Goal: Information Seeking & Learning: Learn about a topic

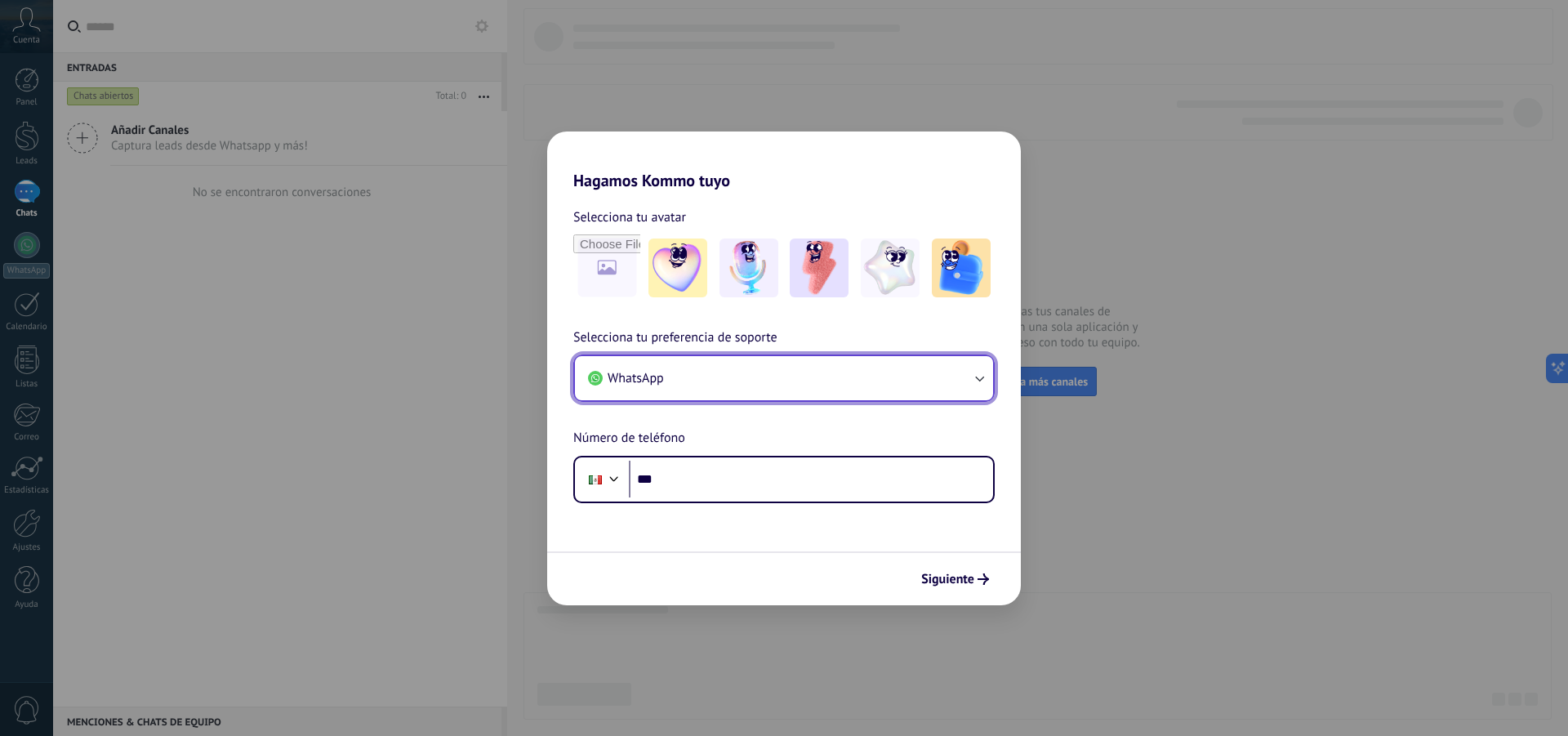
click at [726, 378] on button "WhatsApp" at bounding box center [784, 378] width 418 height 44
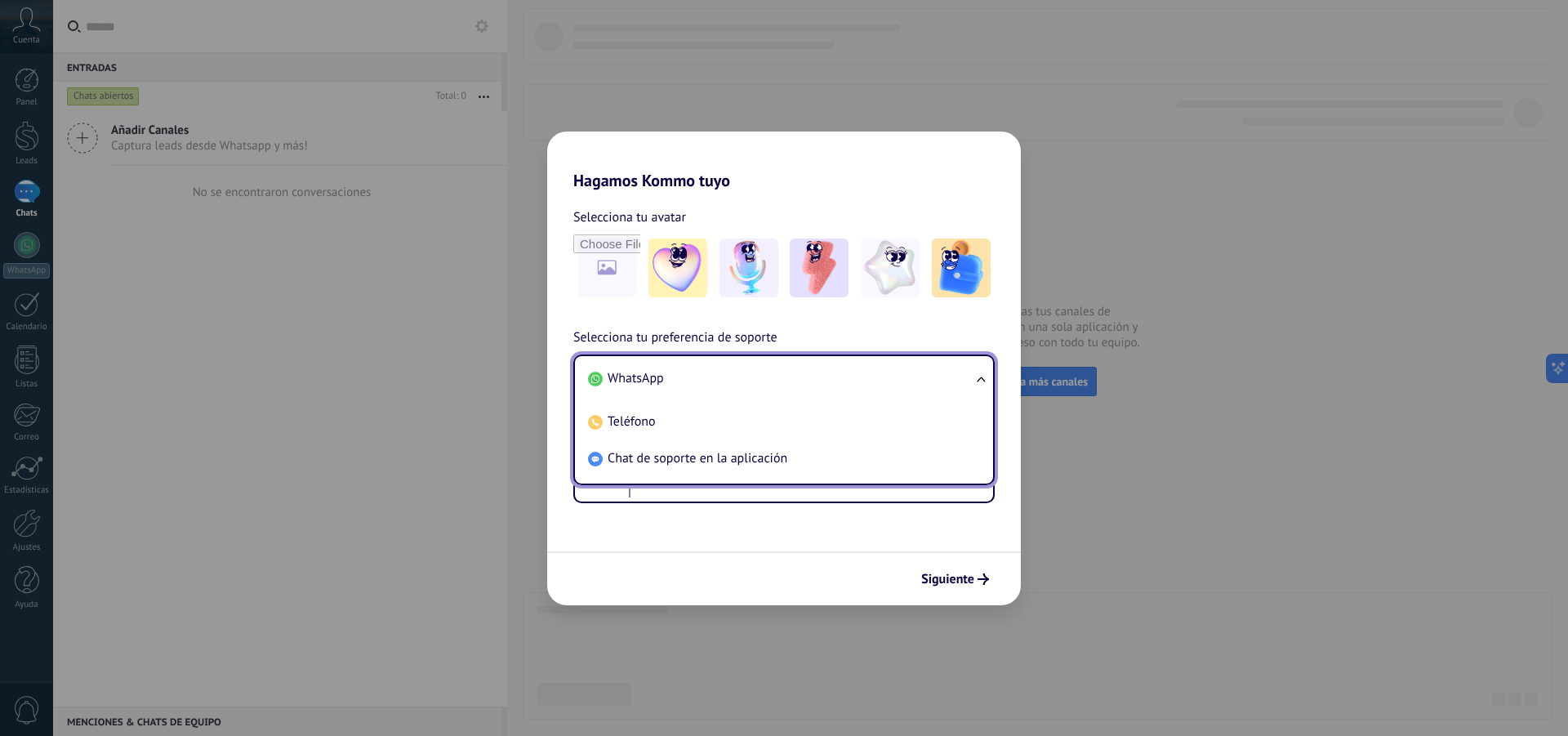
click at [713, 459] on span "Chat de soporte en la aplicación" at bounding box center [698, 458] width 180 height 17
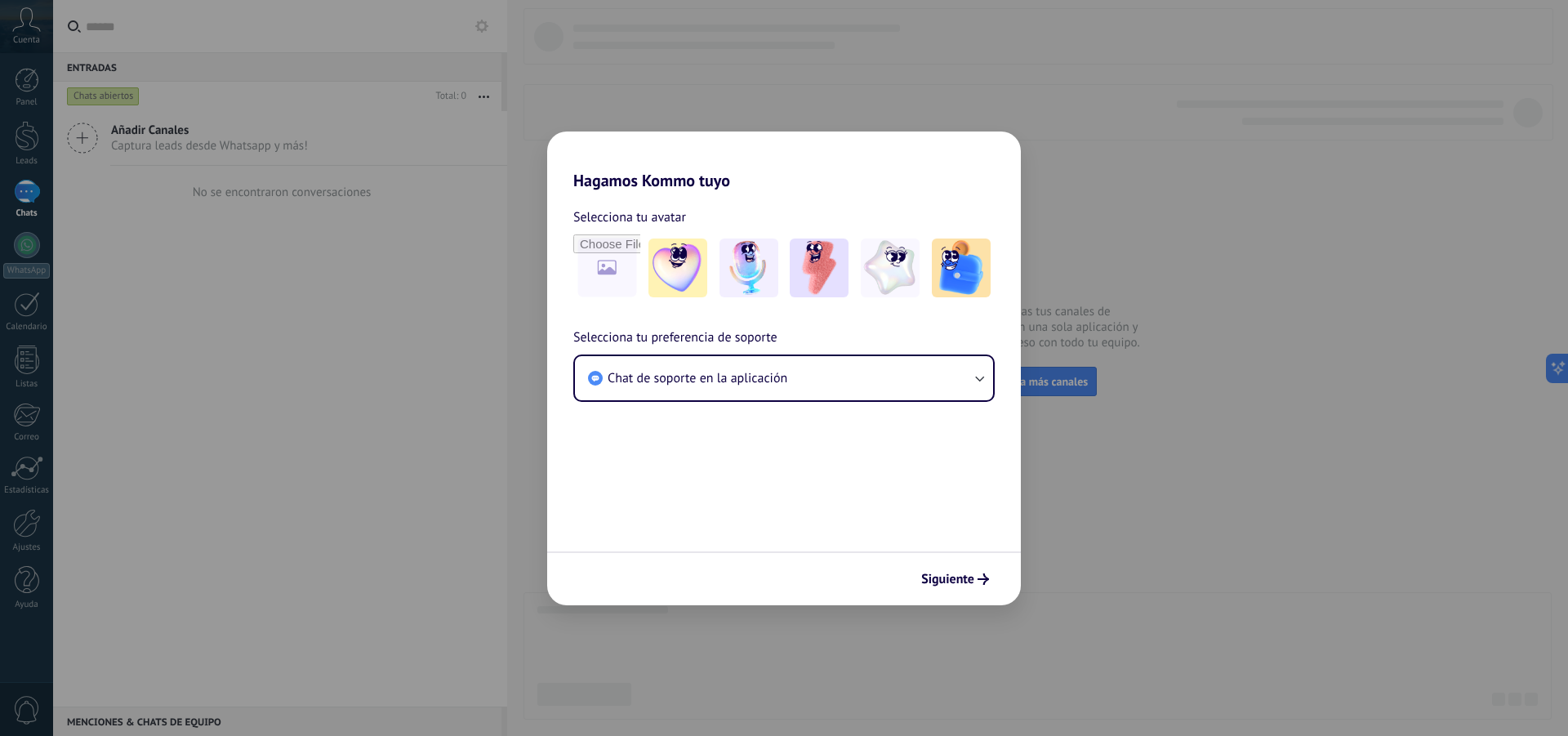
click at [847, 484] on form "Selecciona tu avatar Selecciona tu preferencia de soporte Chat de soporte en la…" at bounding box center [784, 398] width 474 height 415
click at [962, 585] on span "Siguiente" at bounding box center [948, 580] width 53 height 12
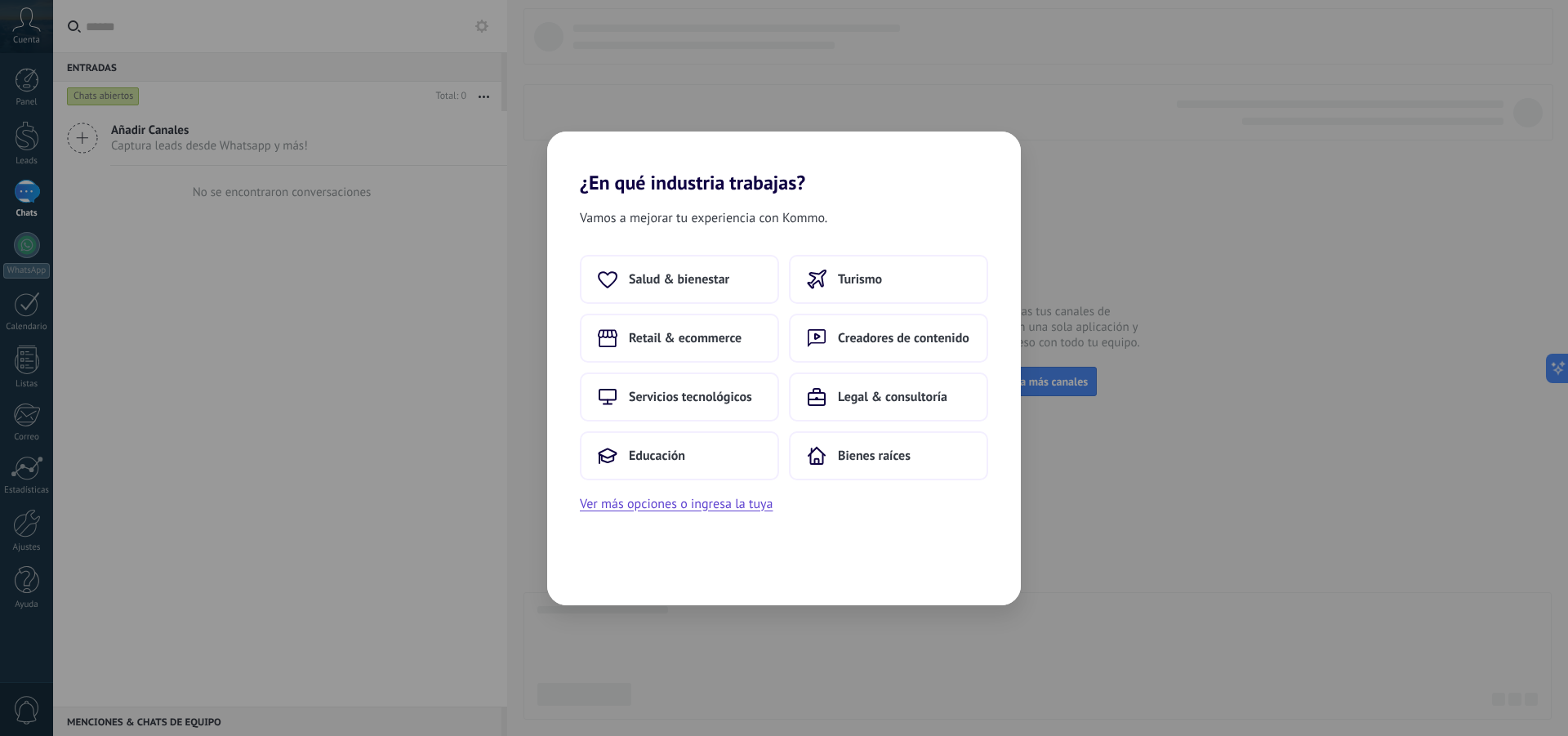
click at [1413, 623] on div "¿En qué industria trabajas? Vamos a mejorar tu experiencia con Kommo. Salud & b…" at bounding box center [784, 368] width 1568 height 736
click at [1280, 488] on div "¿En qué industria trabajas? Vamos a mejorar tu experiencia con Kommo. Salud & b…" at bounding box center [784, 368] width 1568 height 736
click at [750, 507] on button "Ver más opciones o ingresa la tuya" at bounding box center [677, 504] width 193 height 22
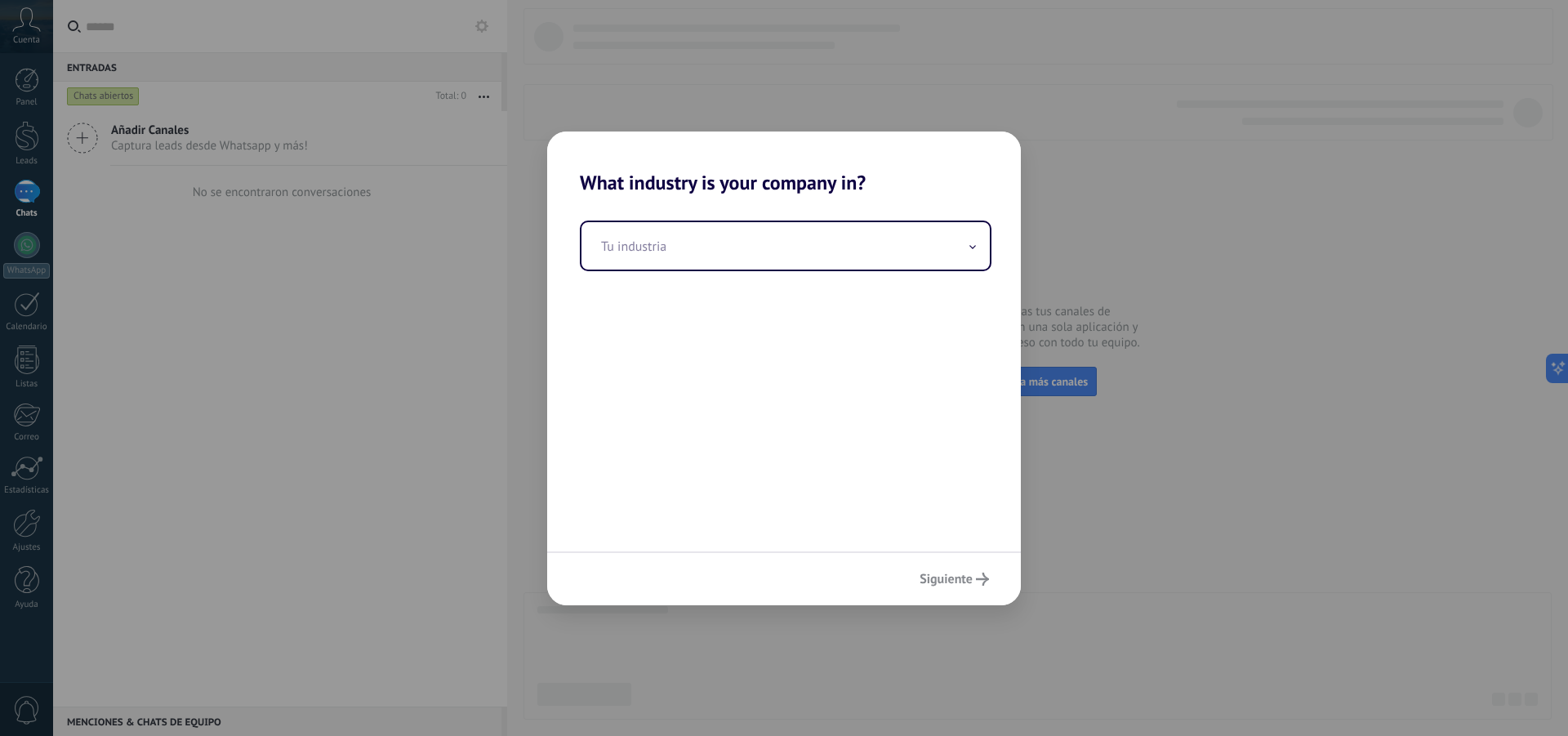
click at [982, 584] on div "Siguiente" at bounding box center [784, 578] width 474 height 54
click at [823, 264] on input "text" at bounding box center [785, 245] width 408 height 47
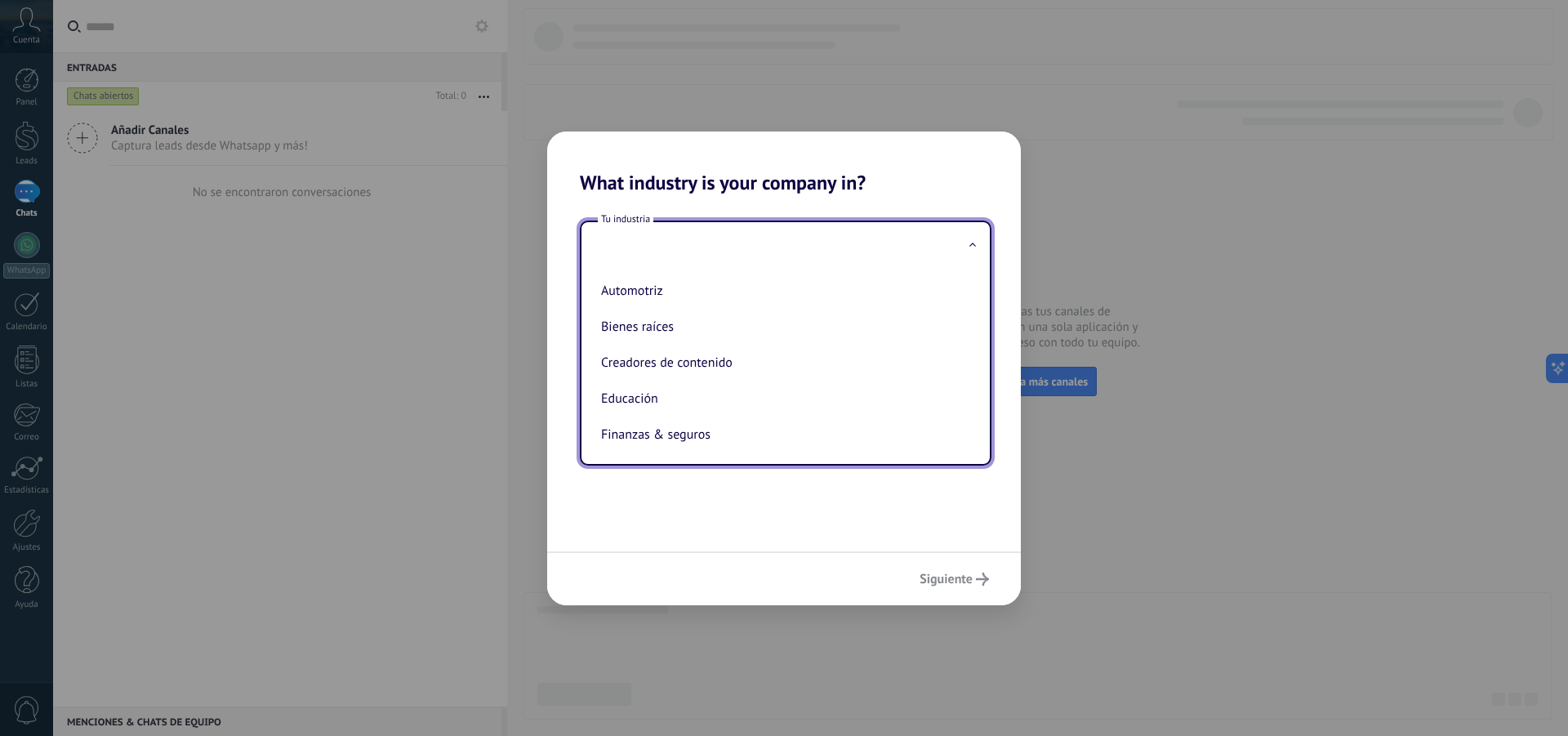
click at [809, 193] on h2 "What industry is your company in?" at bounding box center [784, 163] width 474 height 63
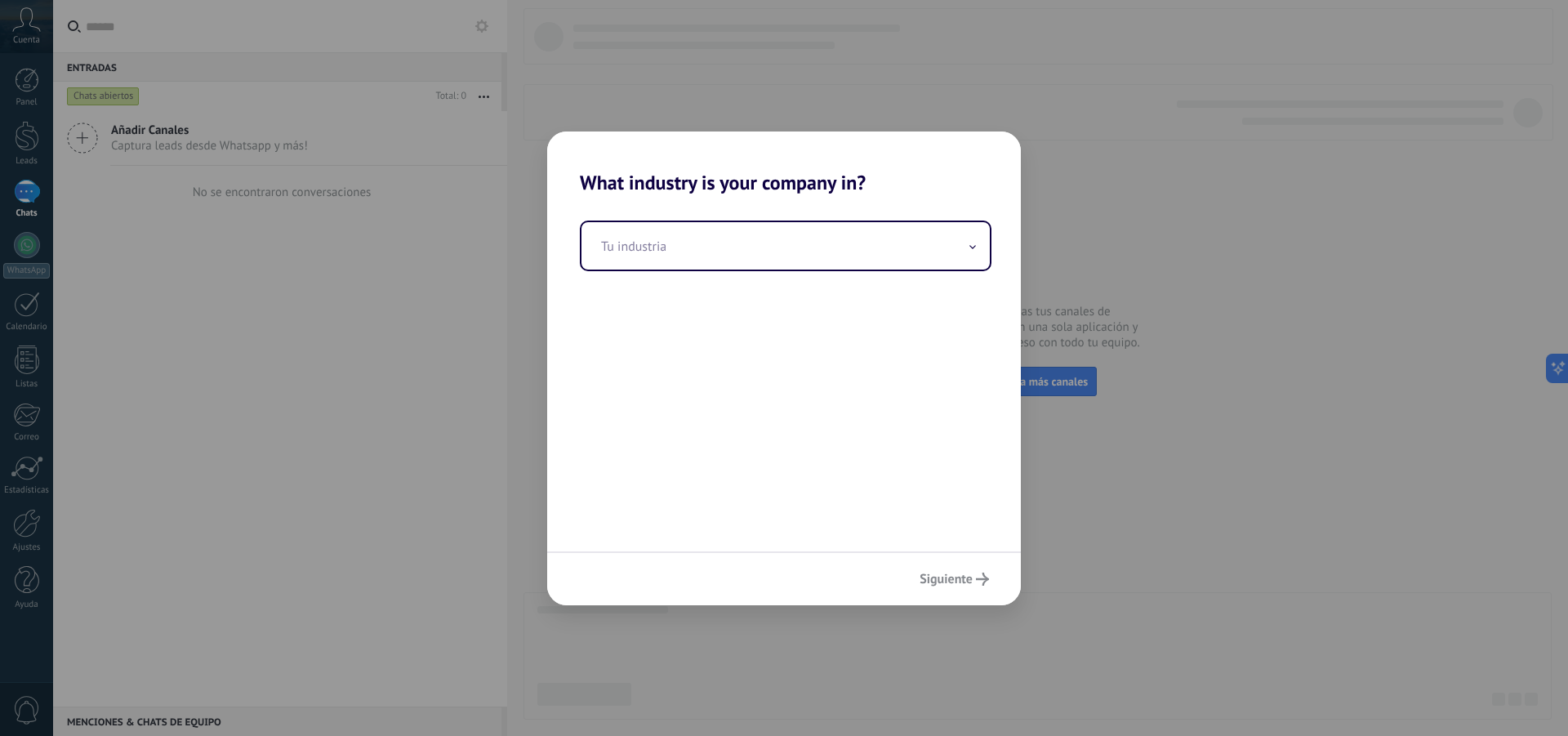
click at [1262, 385] on div "What industry is your company in? Tu industria Siguiente" at bounding box center [784, 368] width 1568 height 736
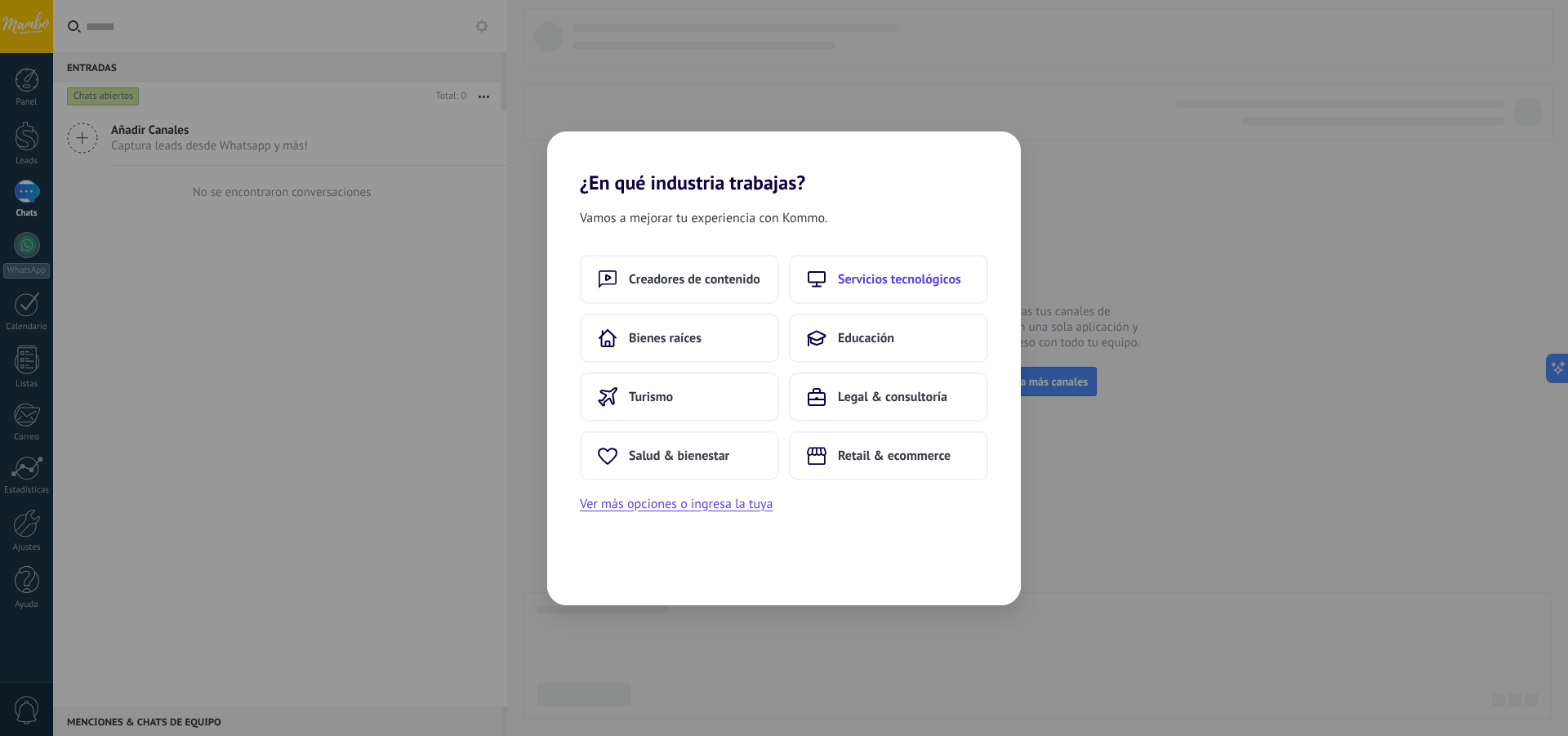
click at [855, 279] on span "Servicios tecnológicos" at bounding box center [900, 279] width 123 height 17
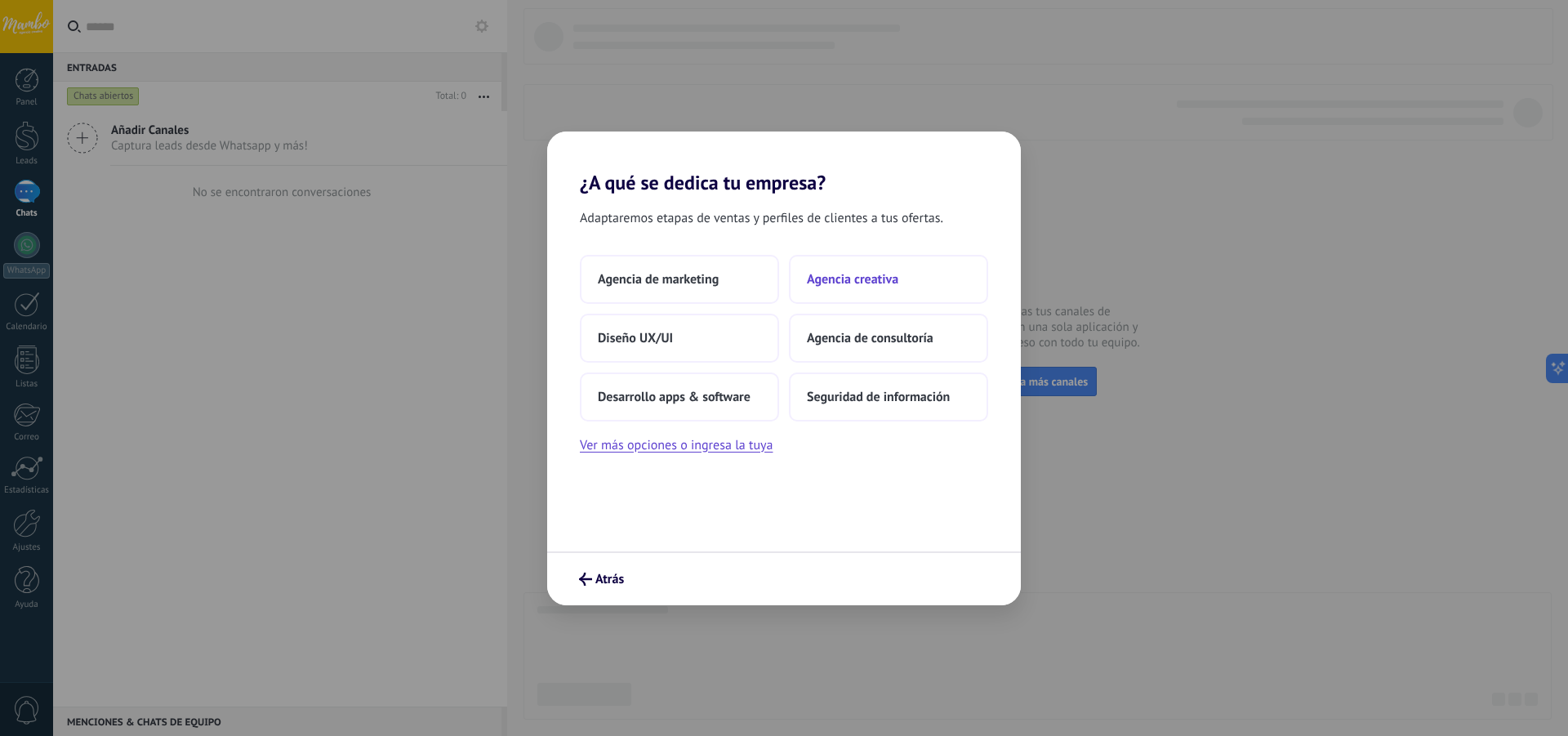
click at [867, 280] on span "Agencia creativa" at bounding box center [853, 279] width 91 height 17
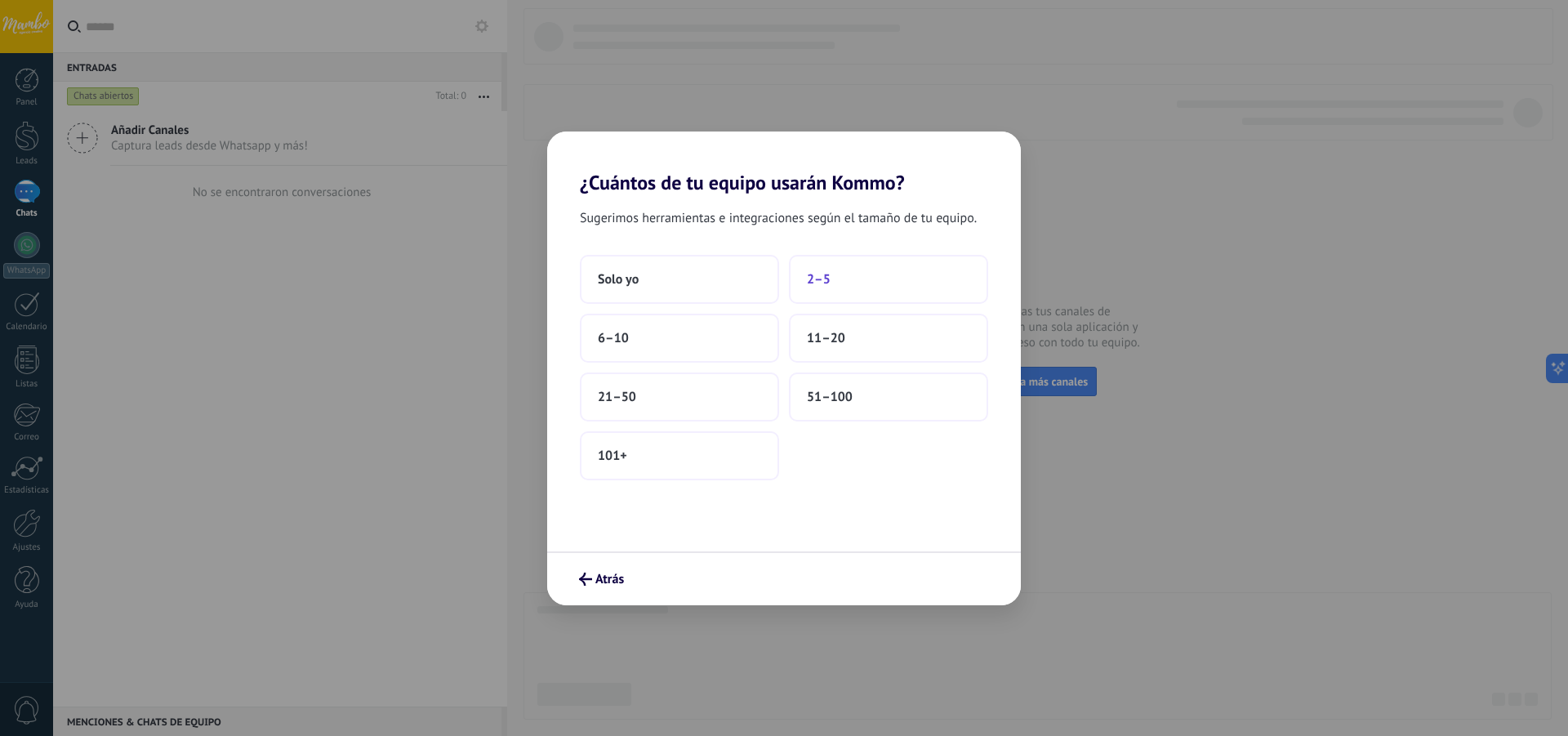
click at [887, 274] on button "2–5" at bounding box center [889, 279] width 200 height 49
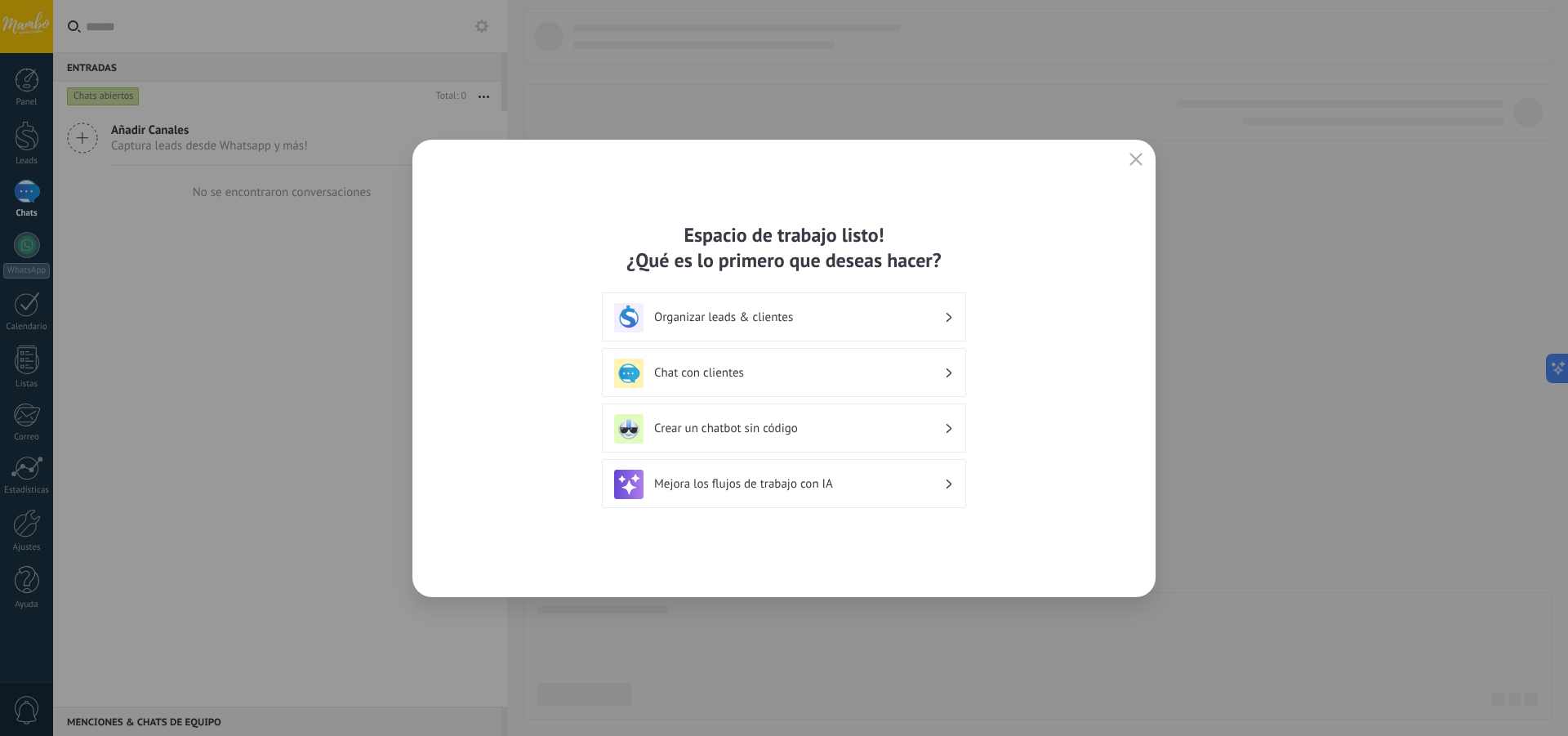
click at [712, 428] on h3 "Crear un chatbot sin código" at bounding box center [799, 428] width 290 height 16
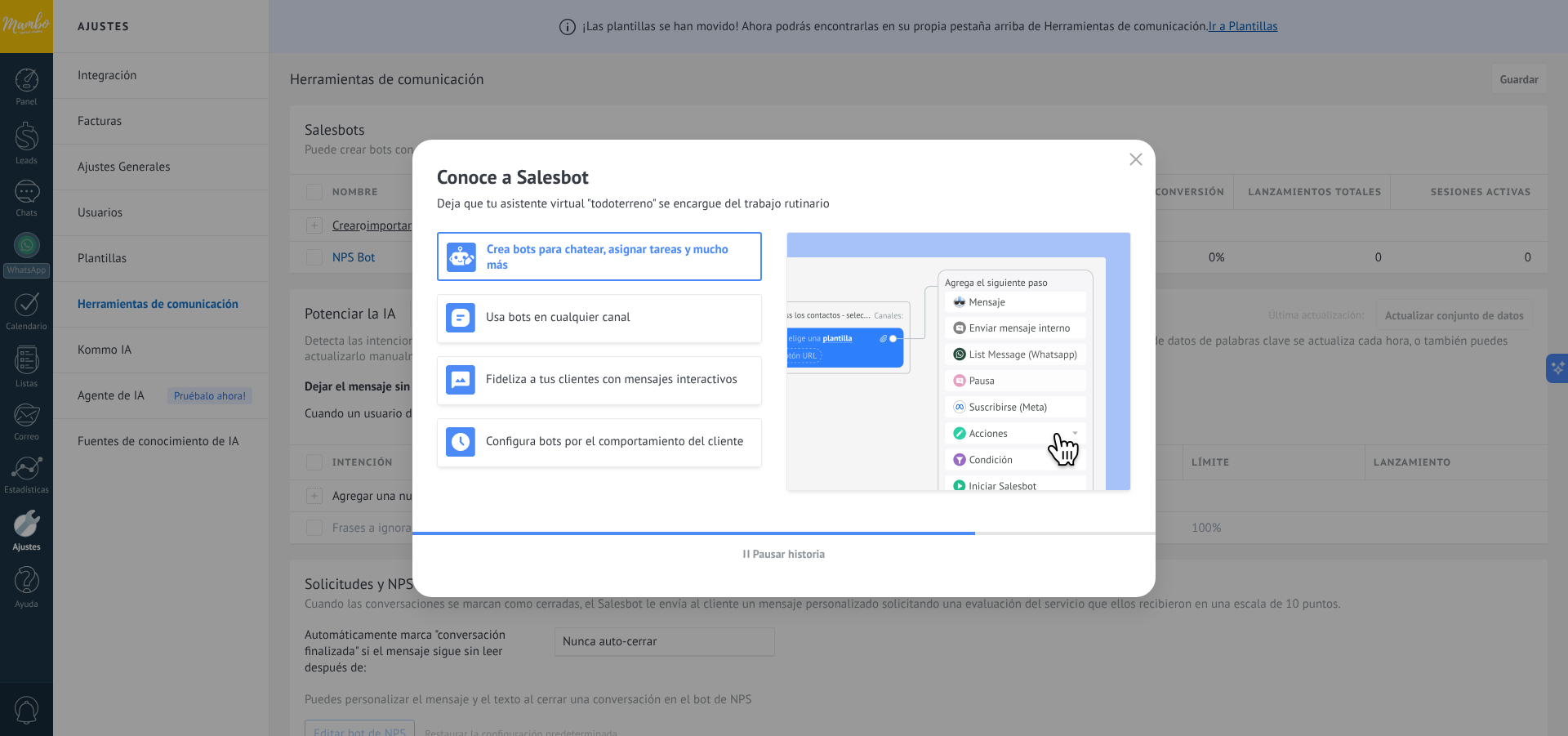
click at [665, 249] on h3 "Crea bots para chatear, asignar tareas y mucho más" at bounding box center [619, 257] width 265 height 31
click at [524, 254] on h3 "Crea bots para chatear, asignar tareas y mucho más" at bounding box center [619, 257] width 265 height 31
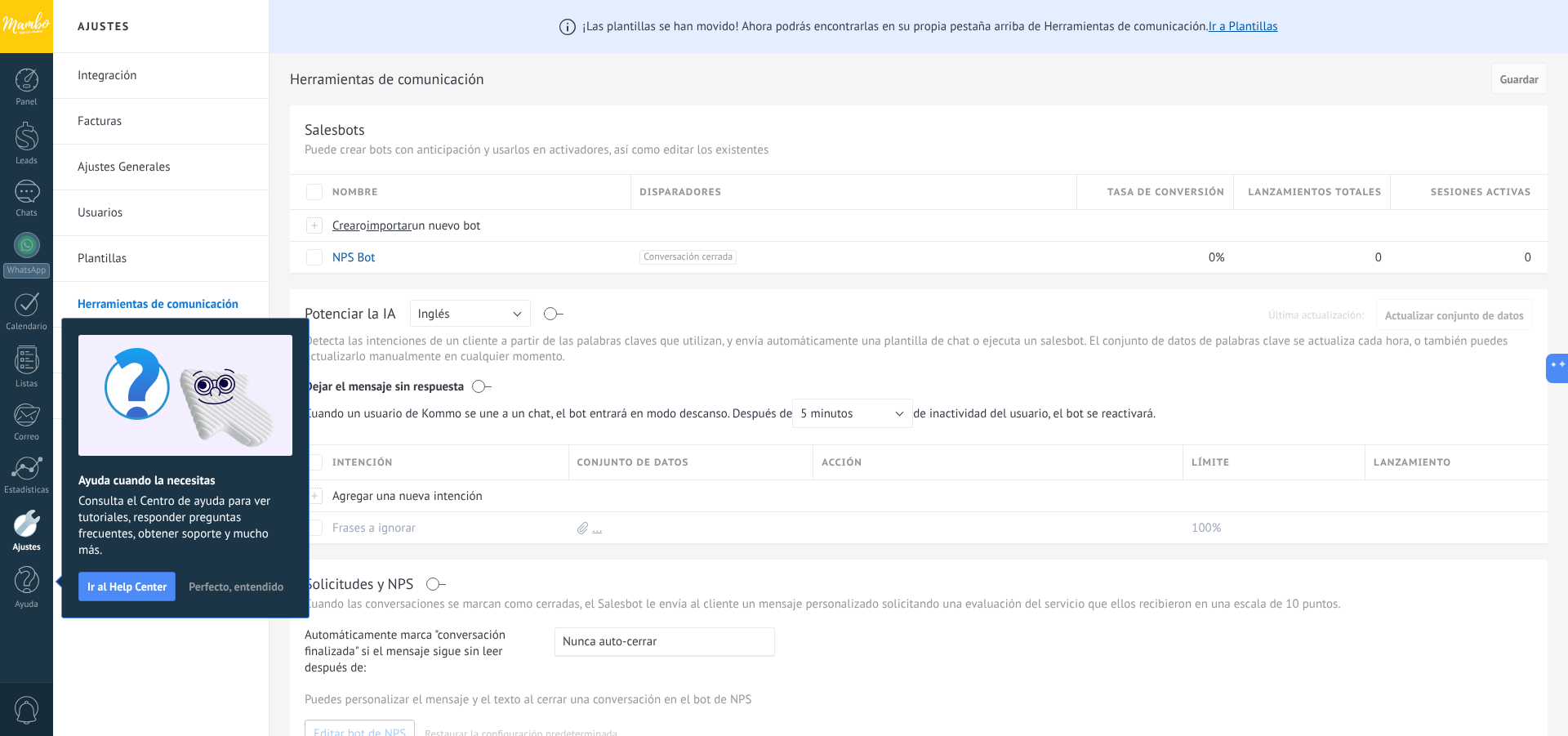
click at [491, 127] on div "Salesbots" at bounding box center [919, 129] width 1229 height 19
click at [219, 585] on span "Perfecto, entendido" at bounding box center [236, 586] width 95 height 12
